Goal: Task Accomplishment & Management: Complete application form

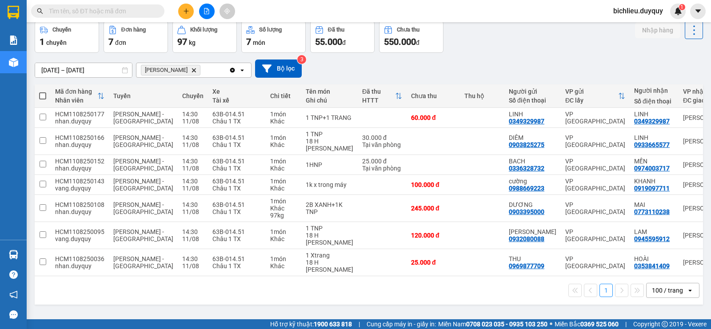
click at [188, 11] on icon "plus" at bounding box center [186, 11] width 5 height 0
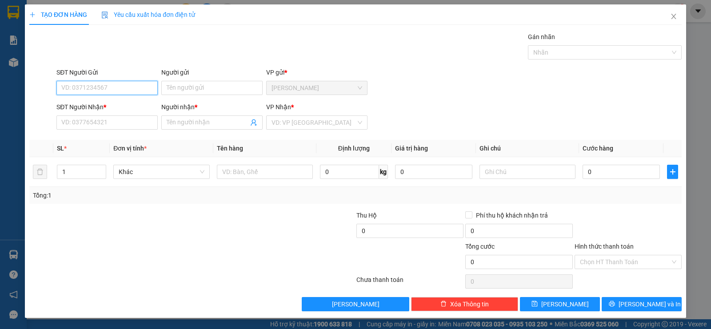
drag, startPoint x: 81, startPoint y: 87, endPoint x: 635, endPoint y: 84, distance: 554.2
click at [89, 84] on input "SĐT Người Gửi" at bounding box center [106, 88] width 101 height 14
type input "0911115060"
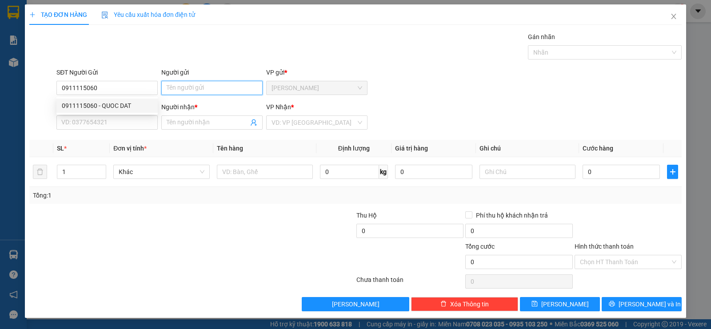
click at [180, 84] on input "Người gửi" at bounding box center [211, 88] width 101 height 14
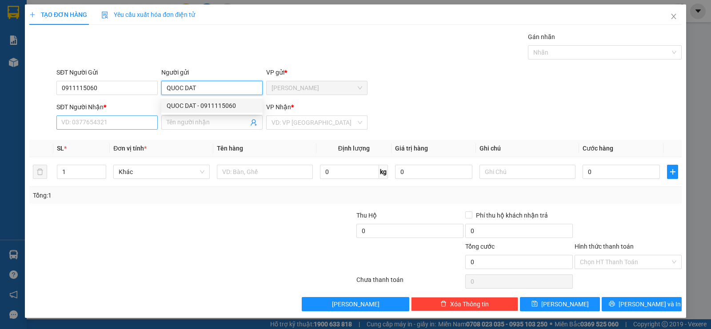
type input "QUOC DAT"
click at [76, 122] on input "SĐT Người Nhận *" at bounding box center [106, 123] width 101 height 14
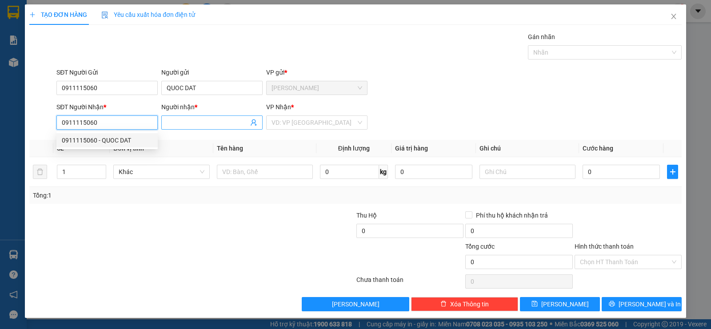
type input "0911115060"
click at [192, 129] on span at bounding box center [211, 123] width 101 height 14
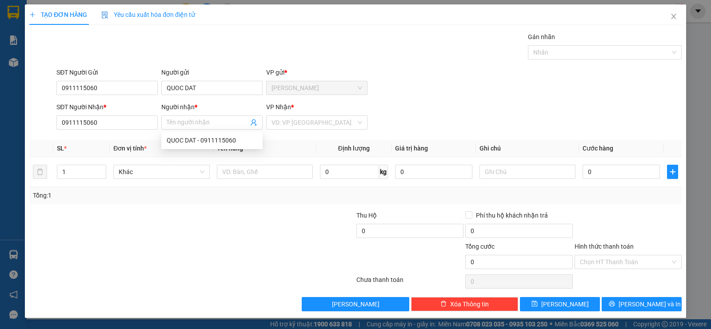
click at [171, 115] on div "Người nhận *" at bounding box center [211, 108] width 101 height 13
click at [169, 119] on input "Người nhận *" at bounding box center [208, 123] width 82 height 10
type input "QUOC DAT"
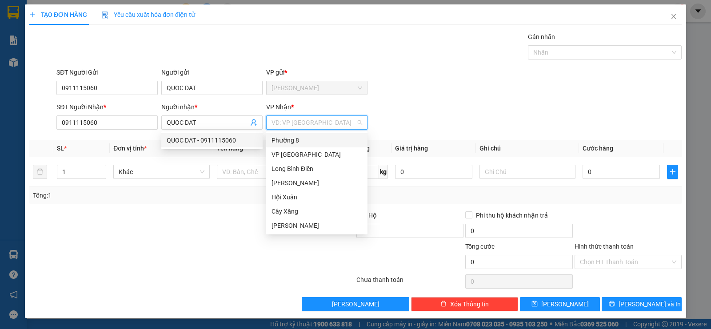
click at [309, 122] on input "search" at bounding box center [314, 122] width 84 height 13
click at [293, 153] on div "VP [GEOGRAPHIC_DATA]" at bounding box center [317, 155] width 91 height 10
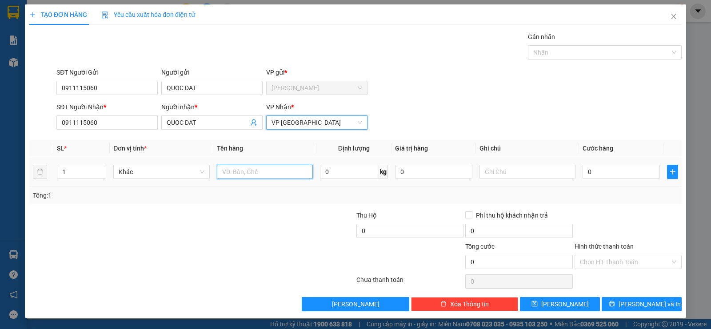
click at [235, 173] on input "text" at bounding box center [265, 172] width 96 height 14
type input "2XOP DEN"
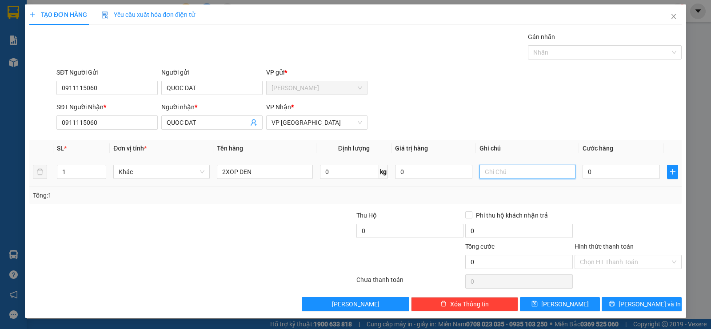
click at [496, 173] on input "text" at bounding box center [528, 172] width 96 height 14
type input "DO [PERSON_NAME]"
click at [625, 172] on input "0" at bounding box center [621, 172] width 77 height 14
type input "7"
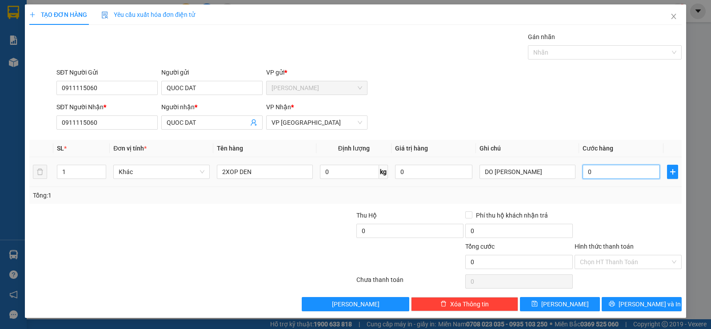
type input "7"
type input "70"
type input "700"
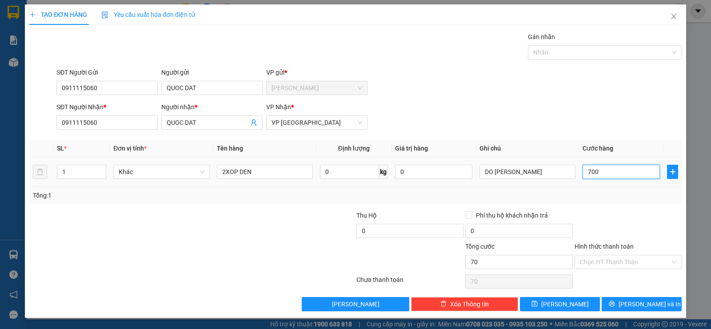
type input "700"
type input "7.000"
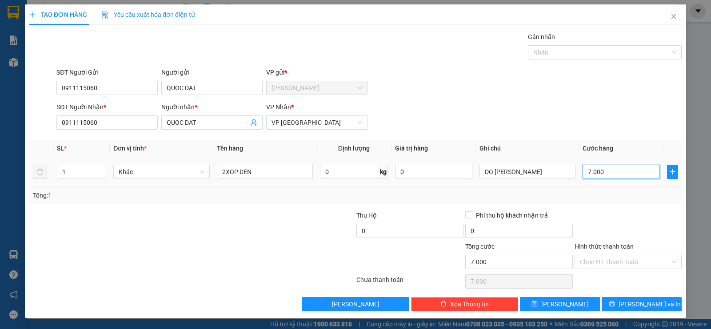
type input "70.000"
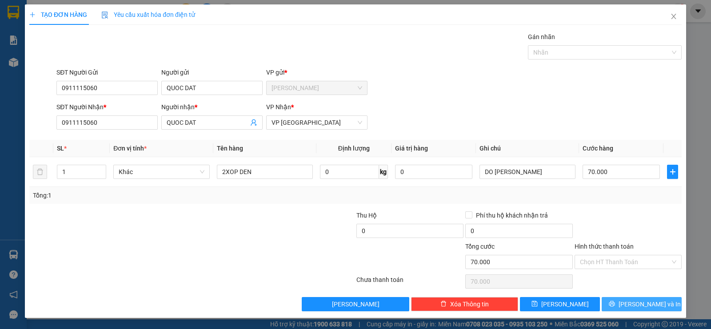
click at [638, 304] on span "[PERSON_NAME] và In" at bounding box center [650, 305] width 62 height 10
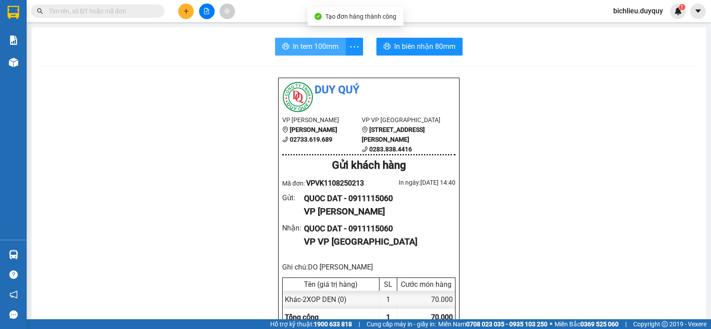
click at [308, 53] on button "In tem 100mm" at bounding box center [310, 47] width 71 height 18
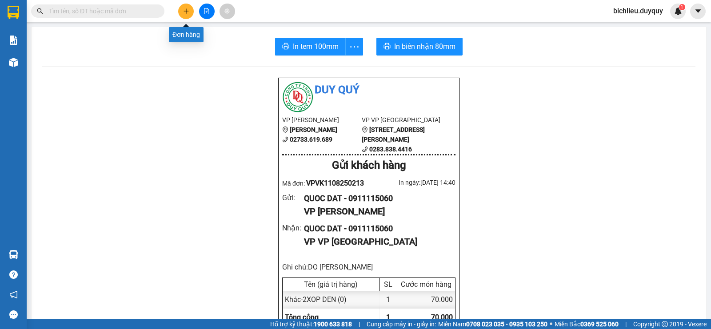
click at [185, 12] on icon "plus" at bounding box center [186, 11] width 6 height 6
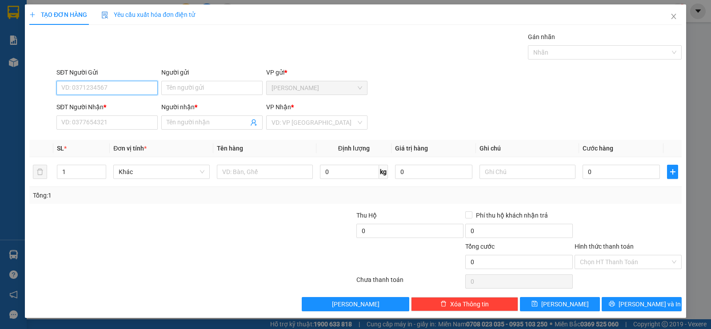
click at [66, 91] on input "SĐT Người Gửi" at bounding box center [106, 88] width 101 height 14
type input "0382416023"
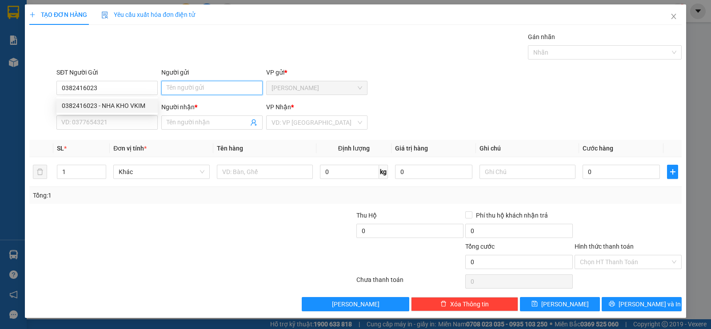
click at [167, 89] on input "Người gửi" at bounding box center [211, 88] width 101 height 14
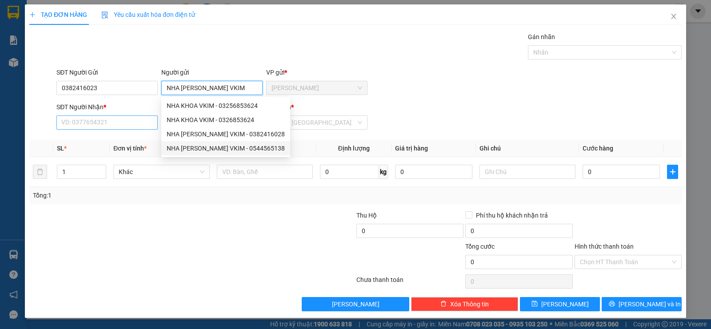
type input "NHA [PERSON_NAME] VKIM"
click at [82, 125] on input "SĐT Người Nhận *" at bounding box center [106, 123] width 101 height 14
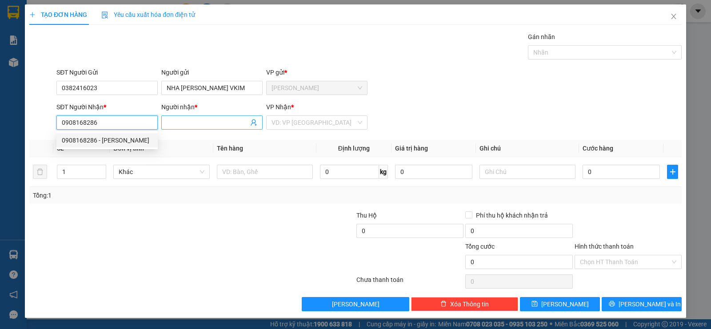
type input "0908168286"
click at [180, 127] on input "Người nhận *" at bounding box center [208, 123] width 82 height 10
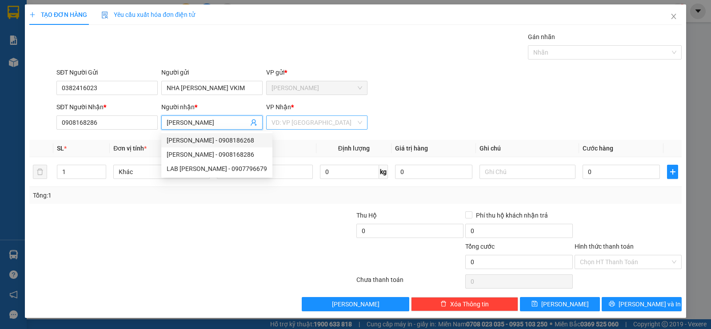
type input "[PERSON_NAME]"
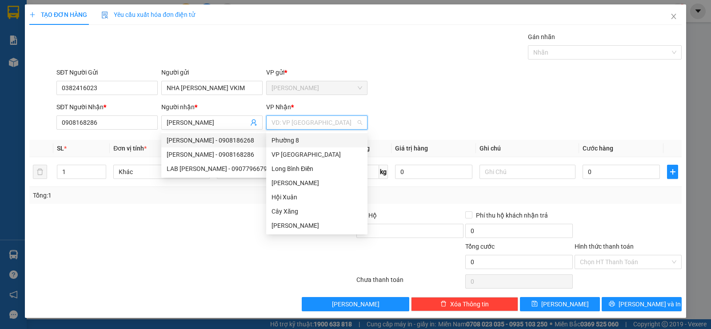
click at [290, 123] on input "search" at bounding box center [314, 122] width 84 height 13
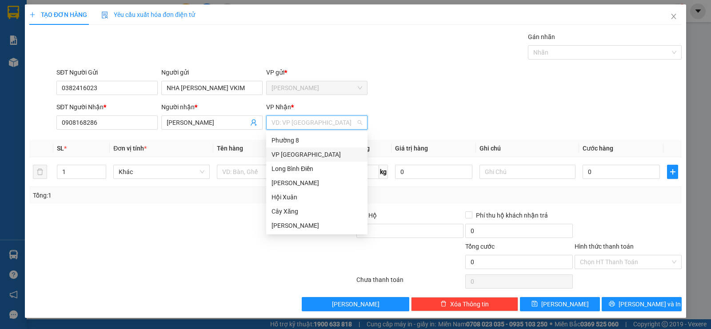
click at [299, 155] on div "VP [GEOGRAPHIC_DATA]" at bounding box center [317, 155] width 91 height 10
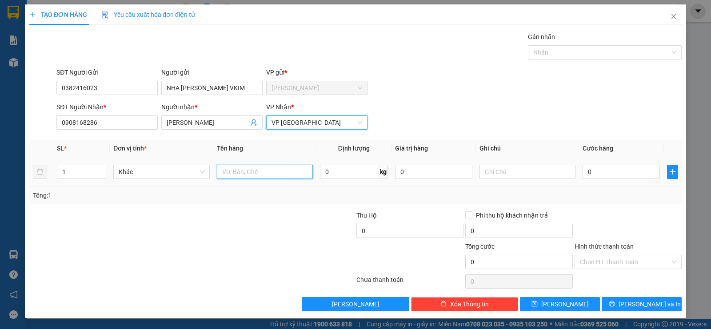
click at [224, 171] on input "text" at bounding box center [265, 172] width 96 height 14
click at [224, 173] on input "text" at bounding box center [265, 172] width 96 height 14
type input "1HNP"
click at [630, 173] on input "0" at bounding box center [621, 172] width 77 height 14
type input "2"
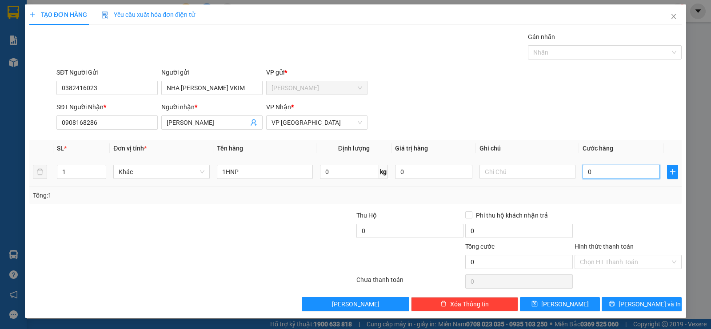
type input "2"
type input "20"
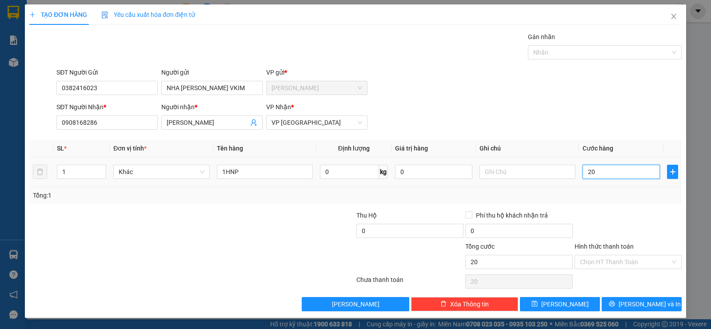
type input "200"
type input "2.000"
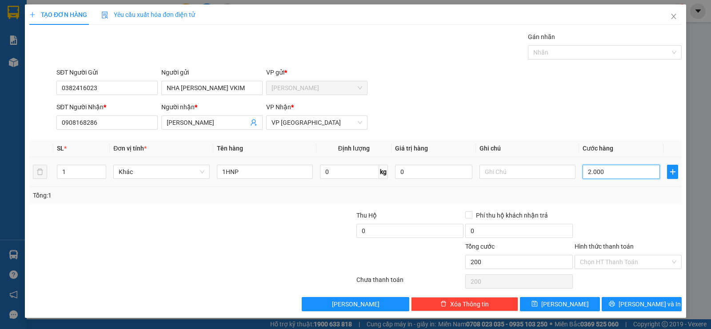
type input "2.000"
type input "20.000"
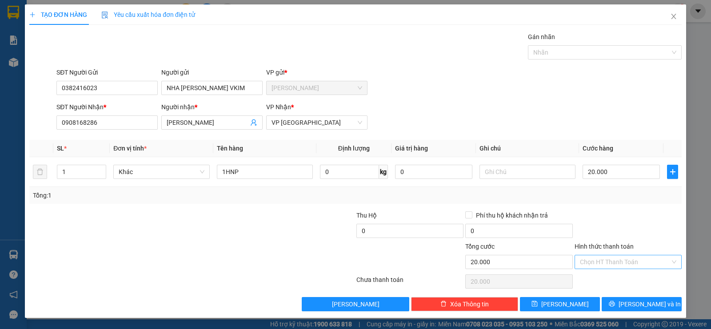
click at [596, 262] on input "Hình thức thanh toán" at bounding box center [625, 262] width 90 height 13
click at [588, 280] on div "Tại văn phòng" at bounding box center [628, 280] width 96 height 10
type input "0"
click at [632, 305] on button "[PERSON_NAME] và In" at bounding box center [642, 304] width 80 height 14
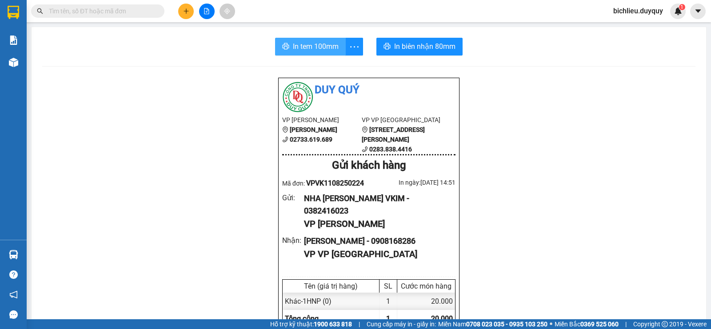
click at [308, 45] on span "In tem 100mm" at bounding box center [316, 46] width 46 height 11
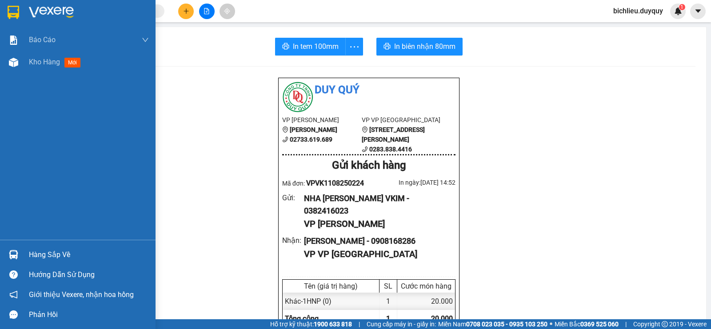
click at [12, 9] on img at bounding box center [14, 12] width 12 height 13
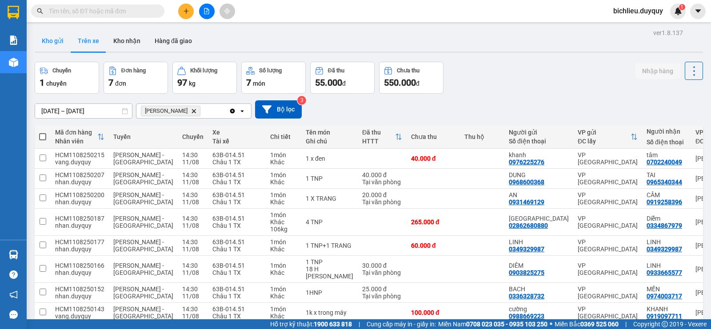
click at [50, 44] on button "Kho gửi" at bounding box center [53, 40] width 36 height 21
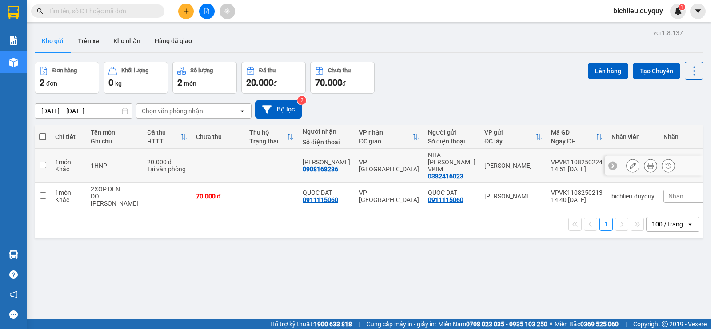
click at [42, 162] on input "checkbox" at bounding box center [43, 165] width 7 height 7
checkbox input "true"
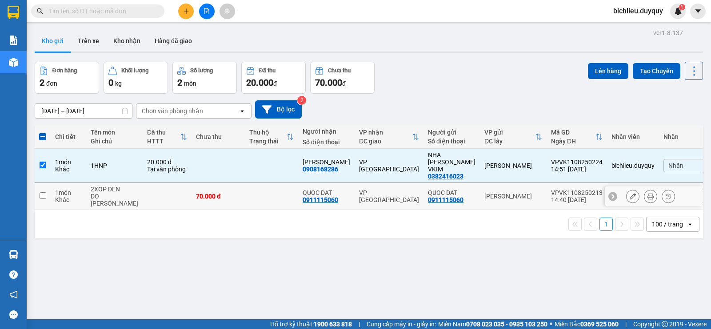
click at [40, 192] on input "checkbox" at bounding box center [43, 195] width 7 height 7
checkbox input "true"
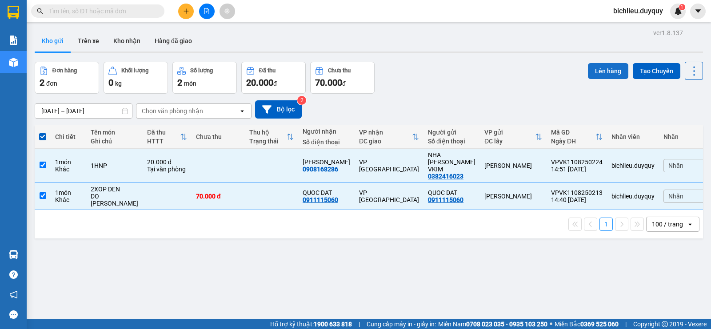
click at [597, 69] on button "Lên hàng" at bounding box center [608, 71] width 40 height 16
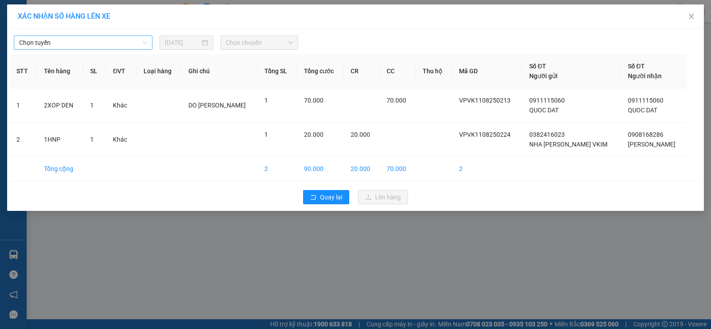
click at [69, 48] on span "Chọn tuyến" at bounding box center [83, 42] width 128 height 13
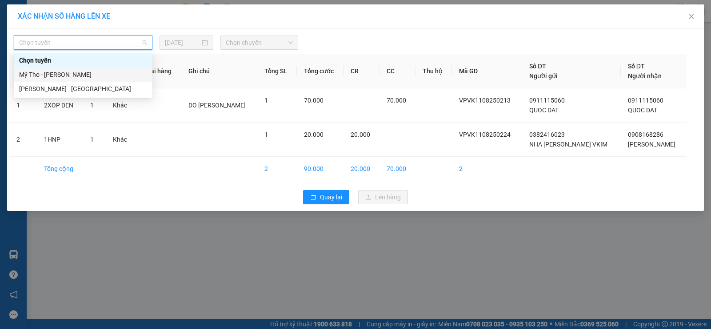
click at [67, 75] on div "Mỹ Tho - [PERSON_NAME]" at bounding box center [83, 75] width 128 height 10
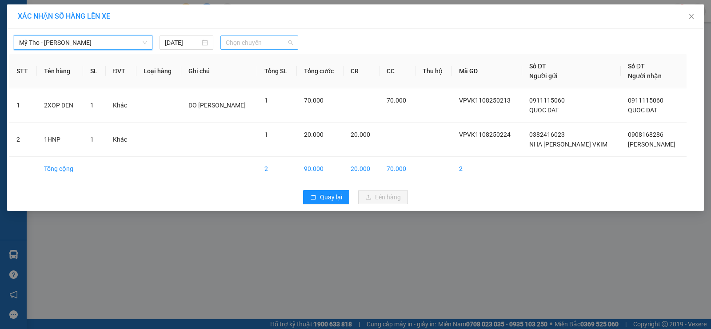
click at [284, 40] on span "Chọn chuyến" at bounding box center [259, 42] width 67 height 13
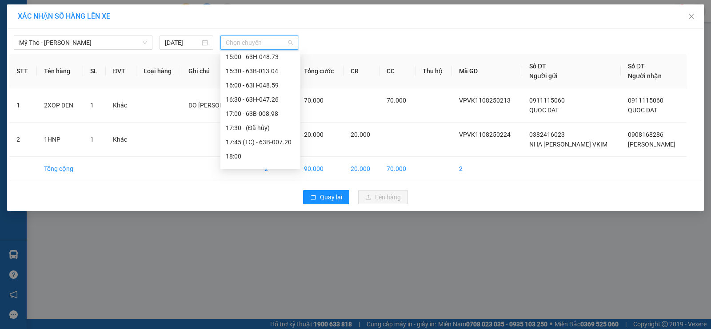
scroll to position [356, 0]
click at [244, 115] on div "14:20" at bounding box center [260, 117] width 69 height 10
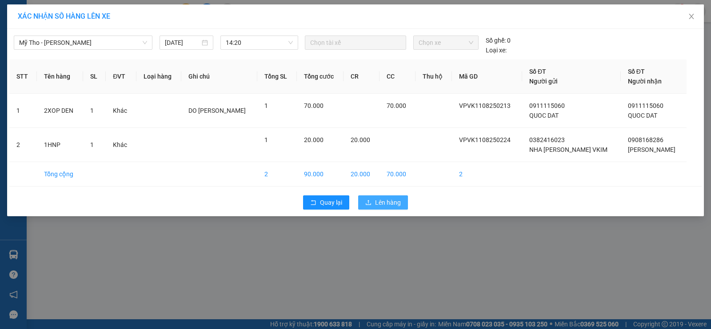
click at [376, 201] on span "Lên hàng" at bounding box center [388, 203] width 26 height 10
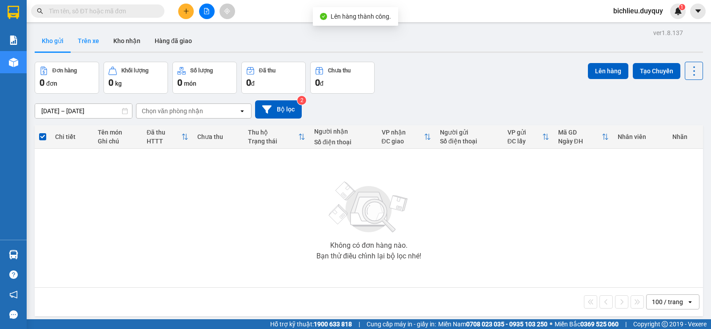
click at [97, 43] on button "Trên xe" at bounding box center [89, 40] width 36 height 21
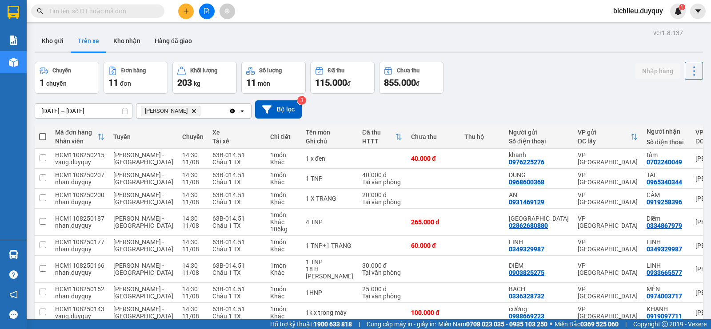
click at [191, 112] on icon "Delete" at bounding box center [193, 110] width 5 height 5
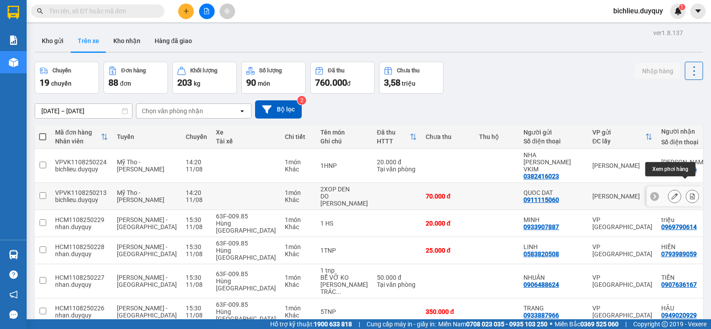
click at [689, 193] on icon at bounding box center [692, 196] width 6 height 6
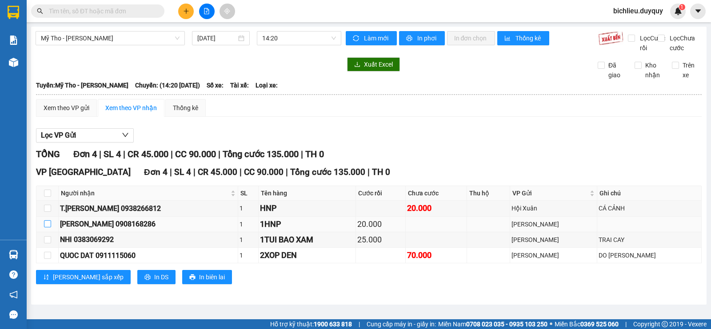
click at [48, 228] on input "checkbox" at bounding box center [47, 223] width 7 height 7
checkbox input "true"
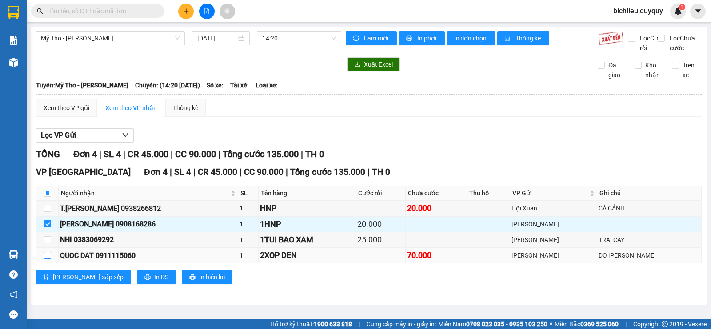
click at [46, 259] on input "checkbox" at bounding box center [47, 255] width 7 height 7
checkbox input "true"
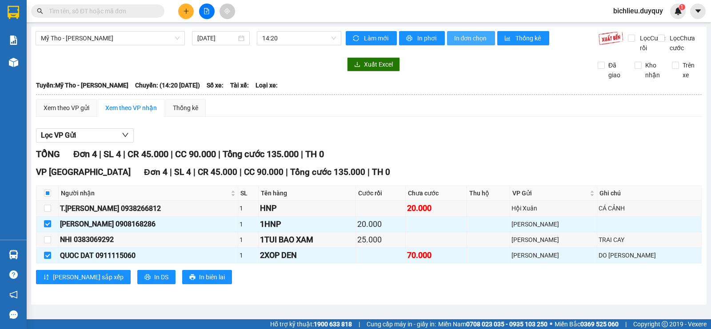
click at [485, 35] on span "In đơn chọn" at bounding box center [471, 38] width 34 height 10
